Goal: Information Seeking & Learning: Learn about a topic

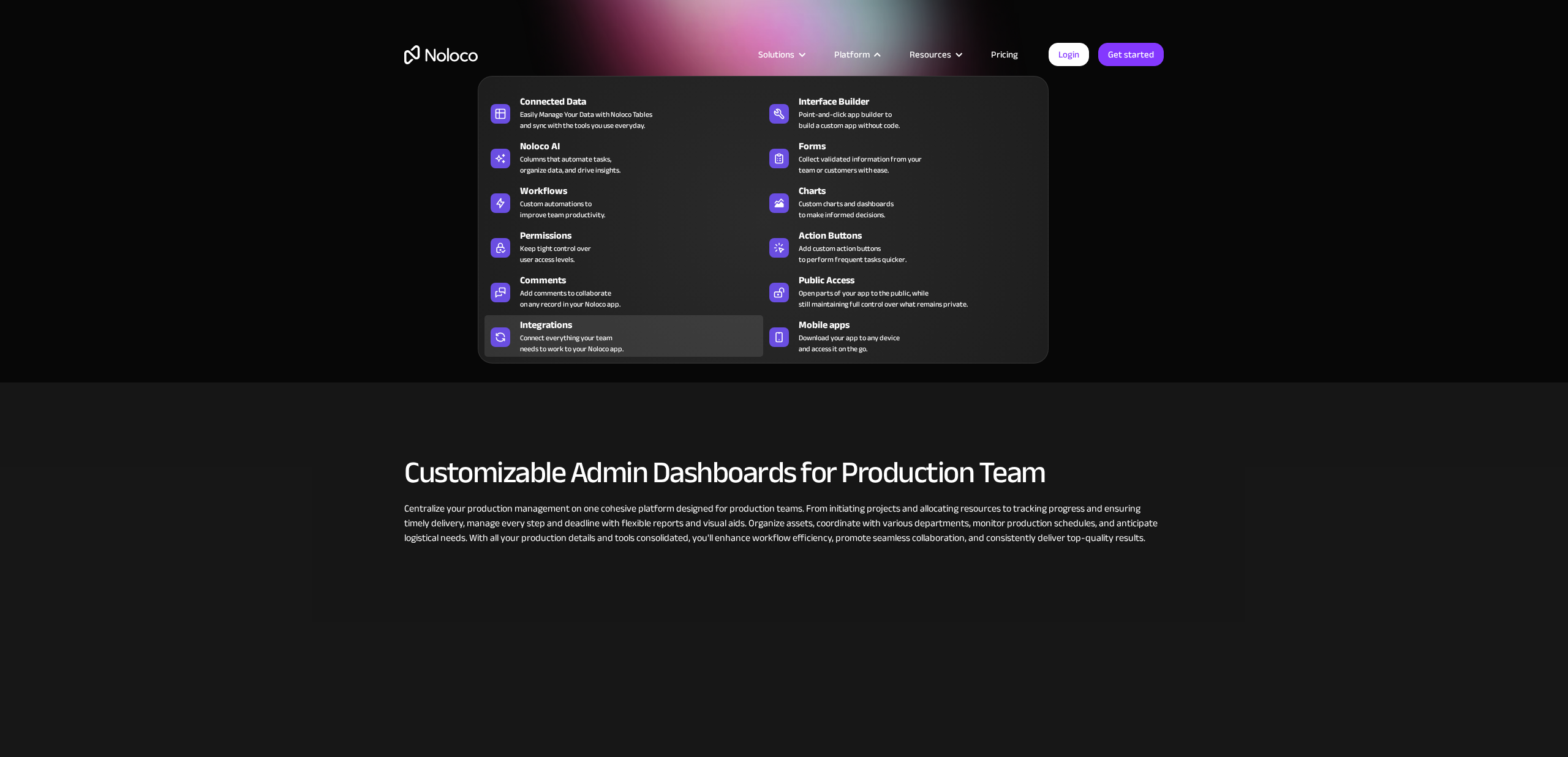
click at [550, 327] on div "Integrations" at bounding box center [644, 325] width 249 height 15
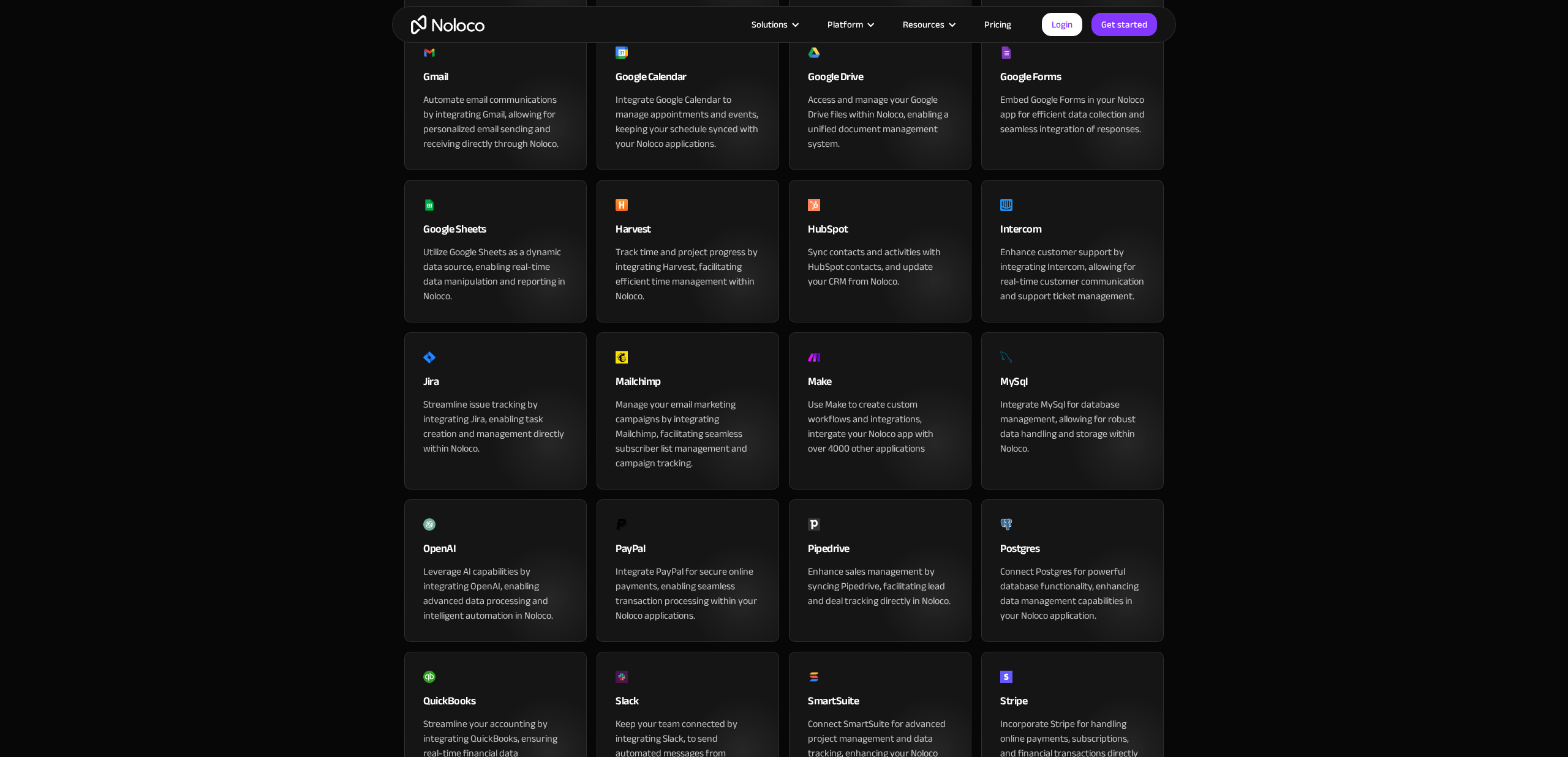
scroll to position [1974, 0]
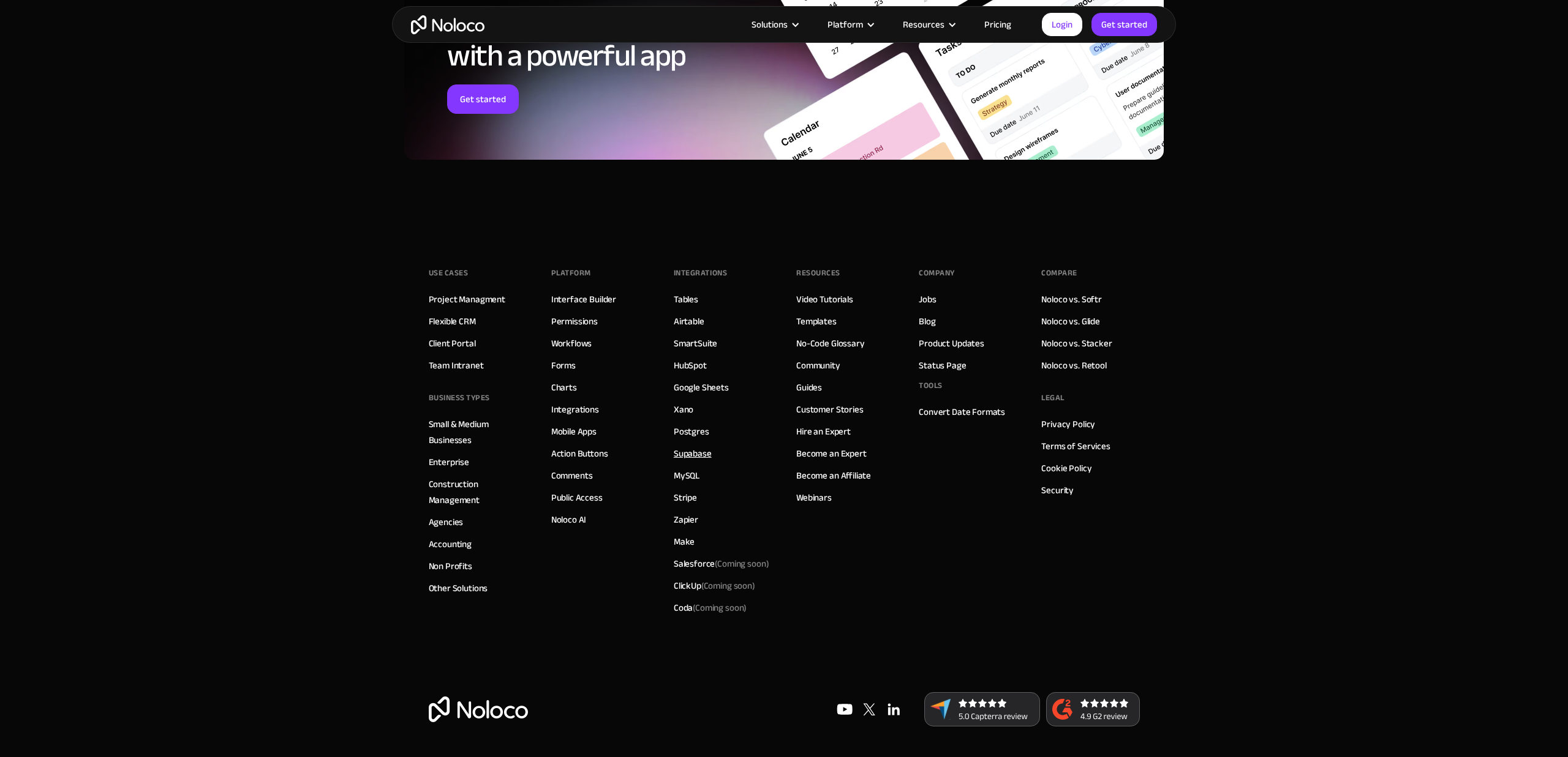
click at [694, 460] on link "Supabase" at bounding box center [693, 454] width 38 height 16
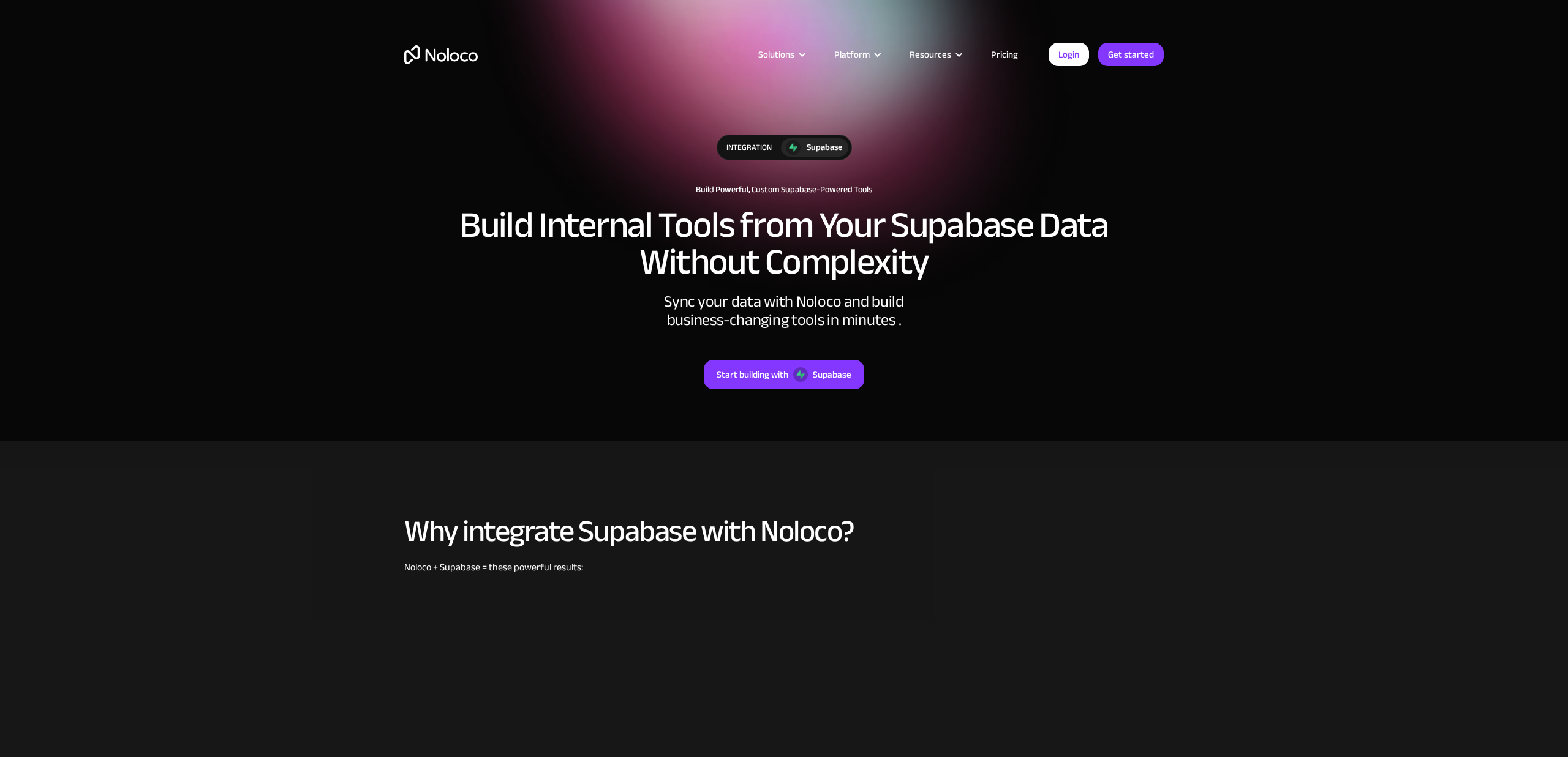
click at [999, 49] on link "Pricing" at bounding box center [1005, 55] width 57 height 16
